Goal: Entertainment & Leisure: Consume media (video, audio)

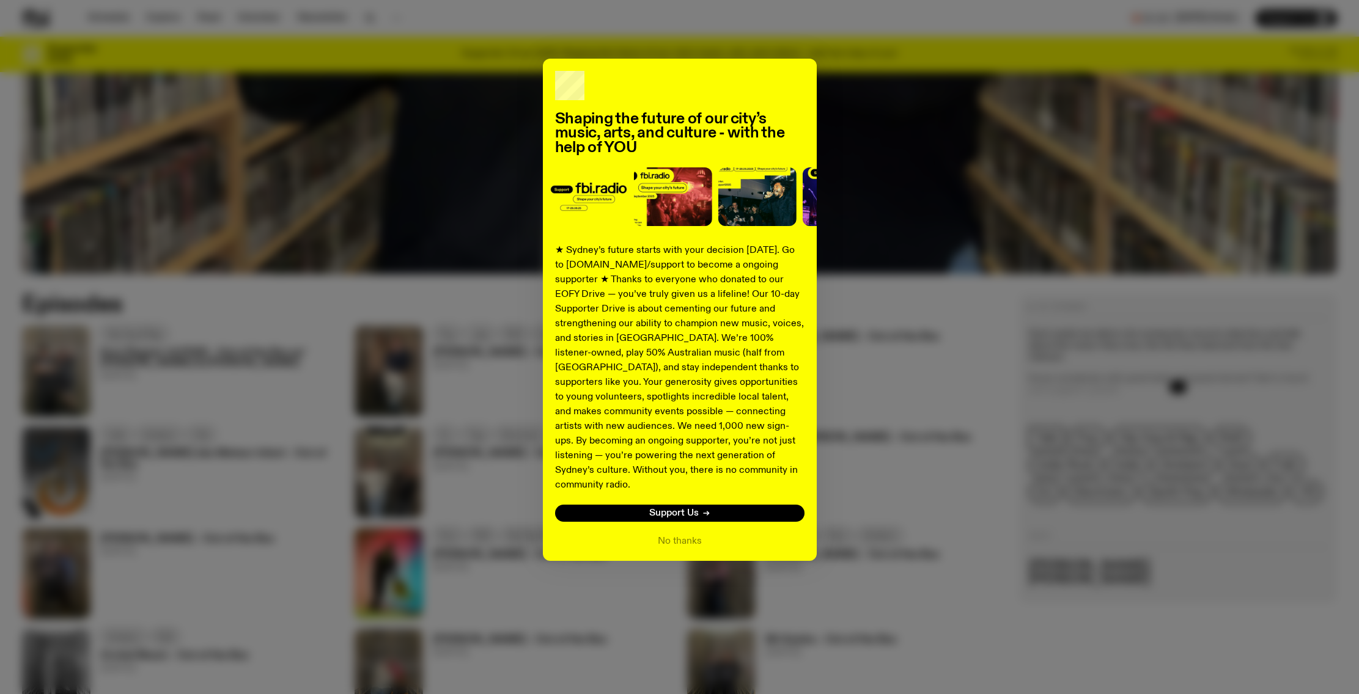
scroll to position [639, 0]
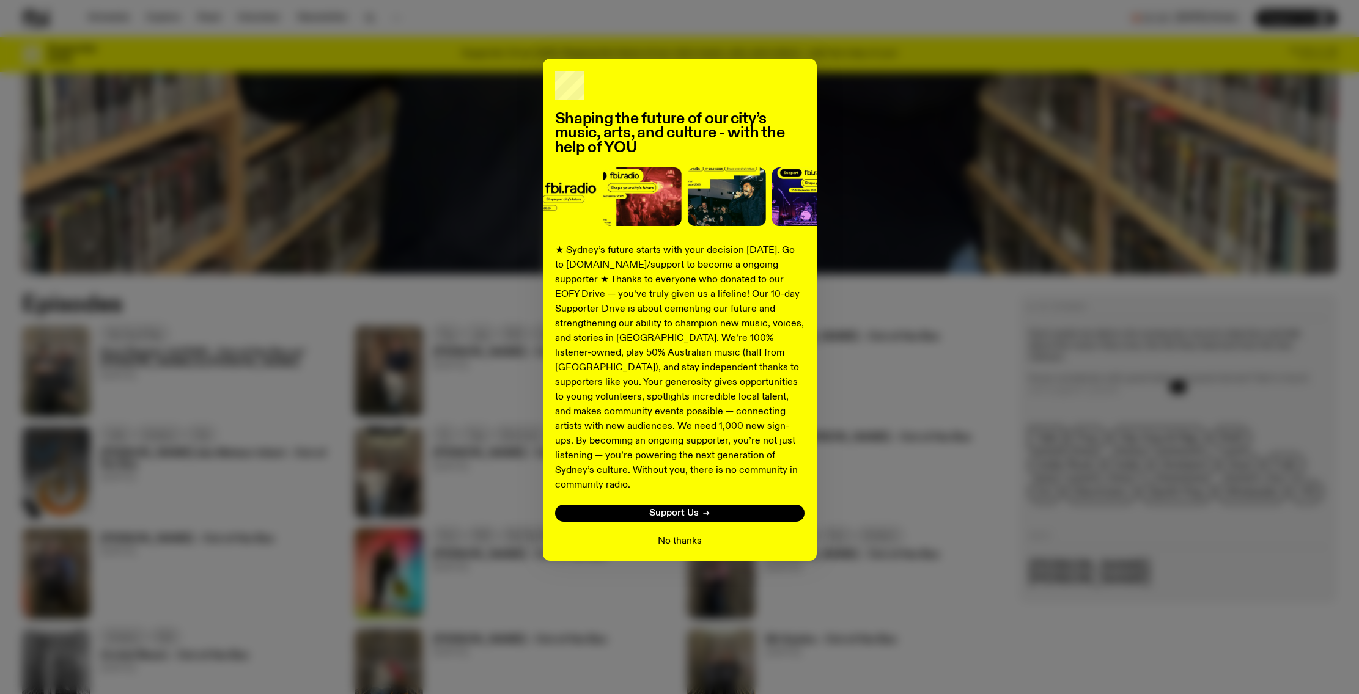
click at [657, 534] on div "No thanks" at bounding box center [679, 541] width 249 height 15
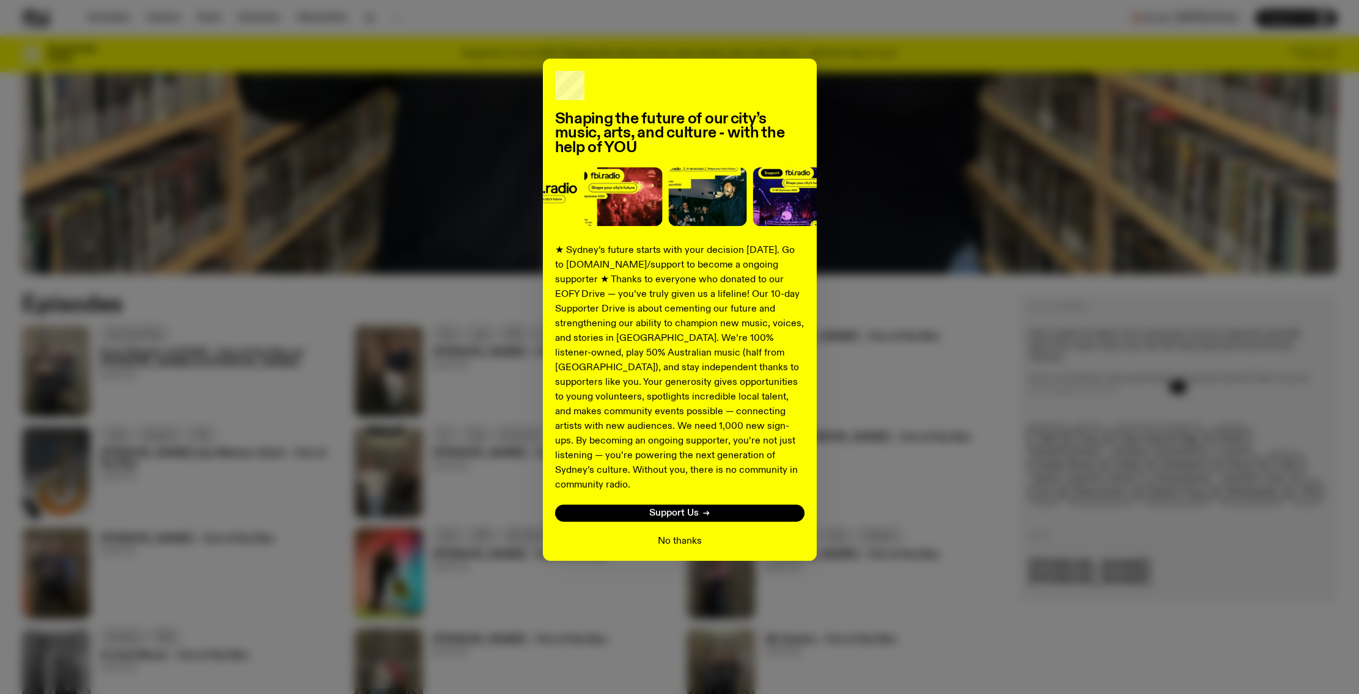
click at [674, 534] on button "No thanks" at bounding box center [680, 541] width 44 height 15
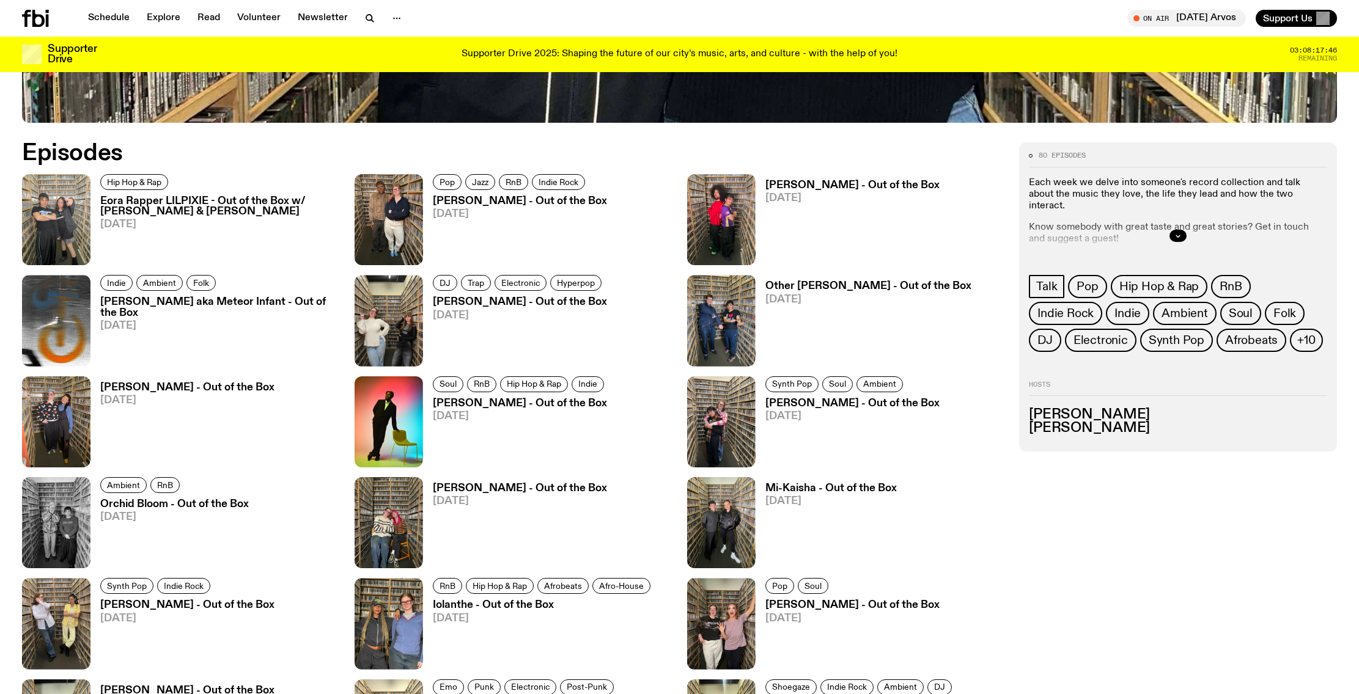
scroll to position [809, 0]
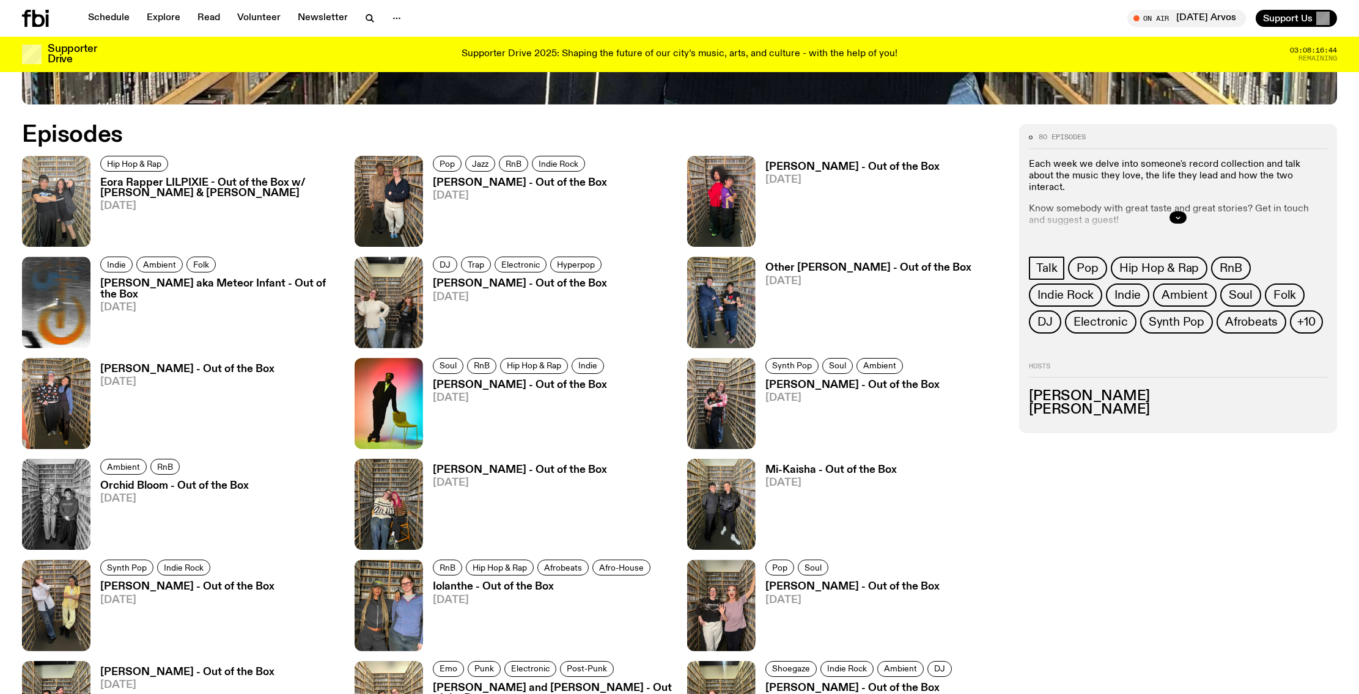
click at [120, 190] on h3 "Eora Rapper LILPIXIE - Out of the Box w/ [PERSON_NAME] & [PERSON_NAME]" at bounding box center [220, 188] width 240 height 21
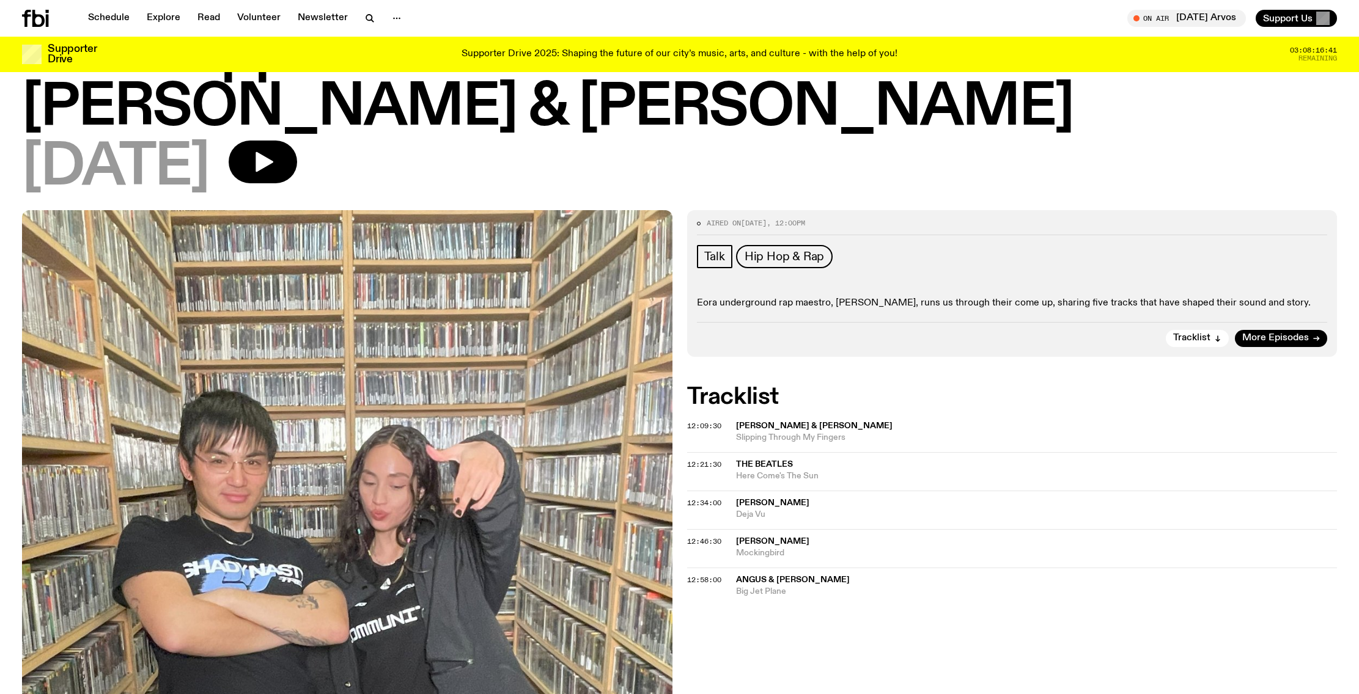
scroll to position [238, 0]
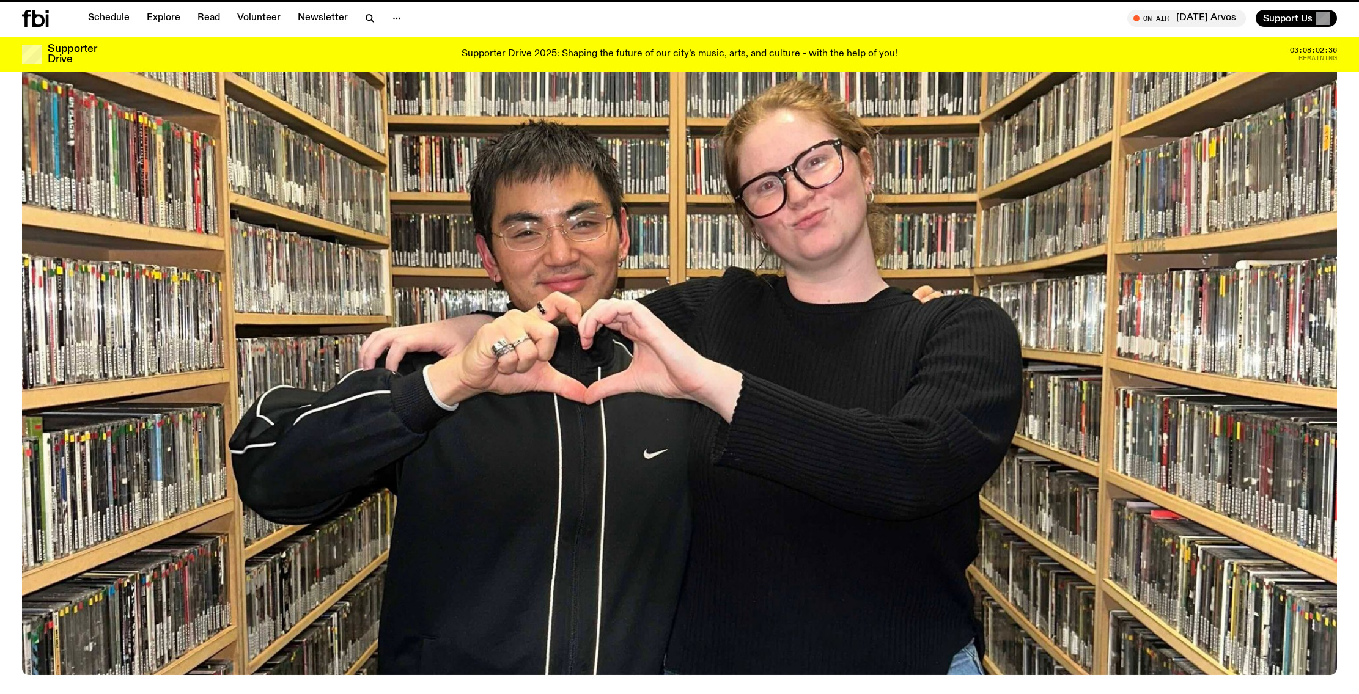
scroll to position [809, 0]
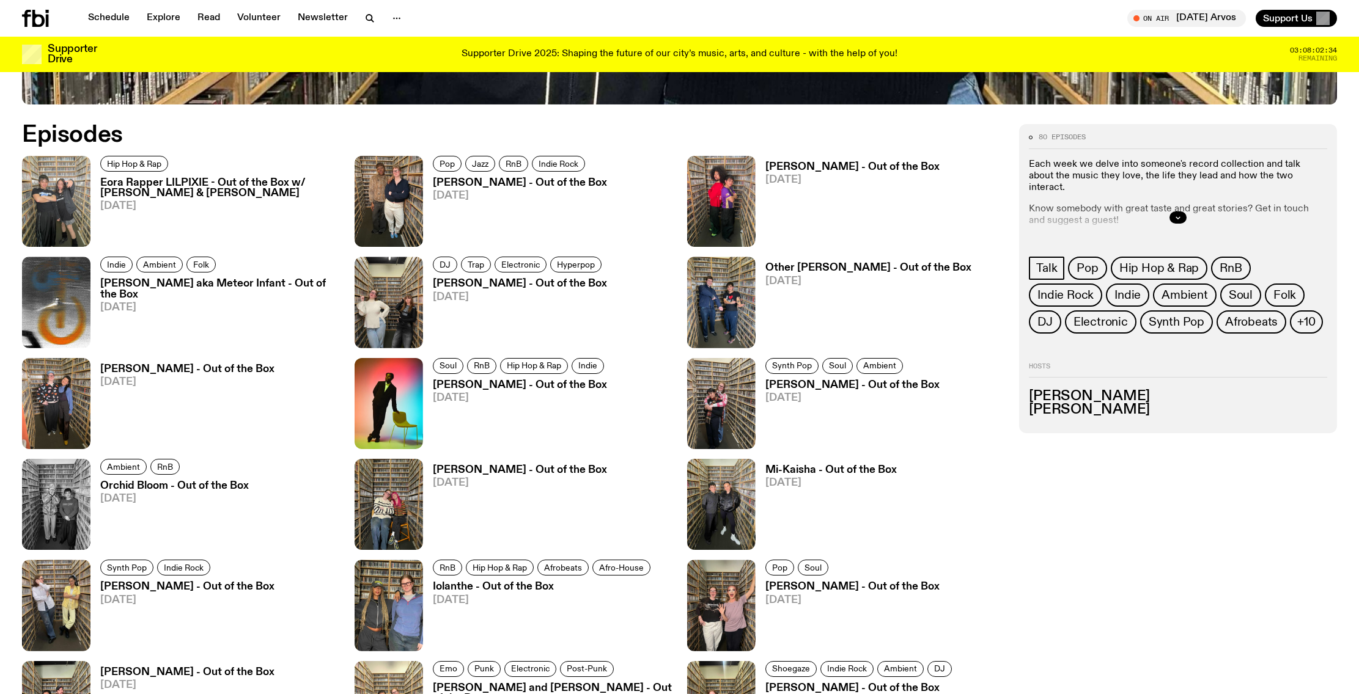
click at [822, 166] on h3 "[PERSON_NAME] - Out of the Box" at bounding box center [852, 167] width 174 height 10
